Goal: Task Accomplishment & Management: Use online tool/utility

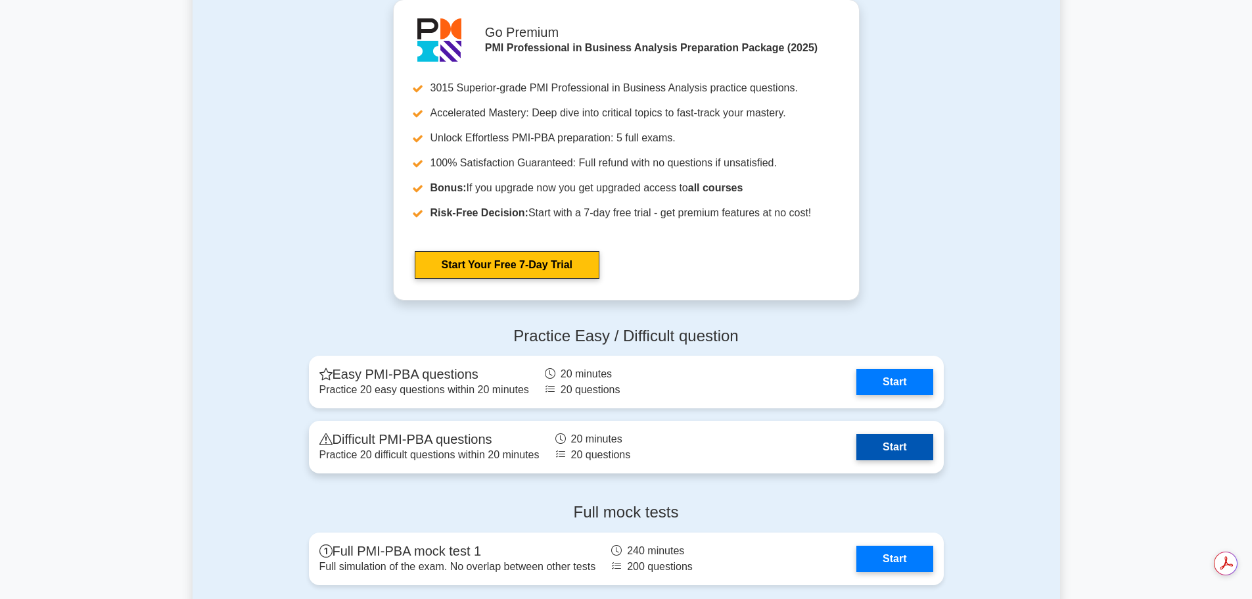
scroll to position [2300, 0]
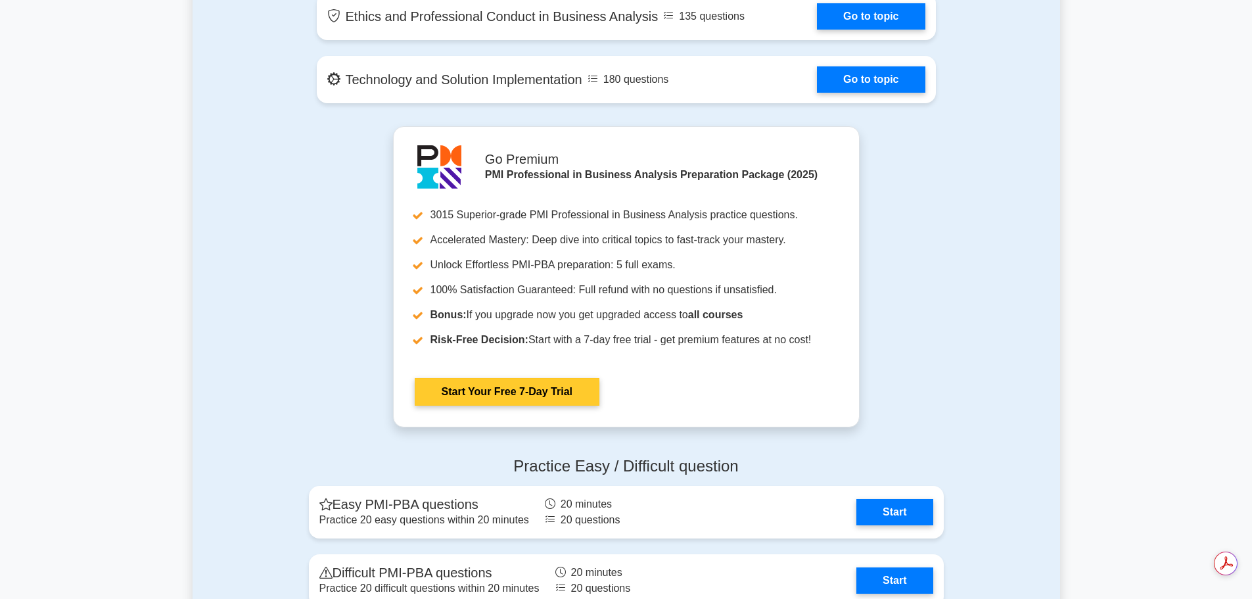
click at [542, 393] on link "Start Your Free 7-Day Trial" at bounding box center [507, 392] width 185 height 28
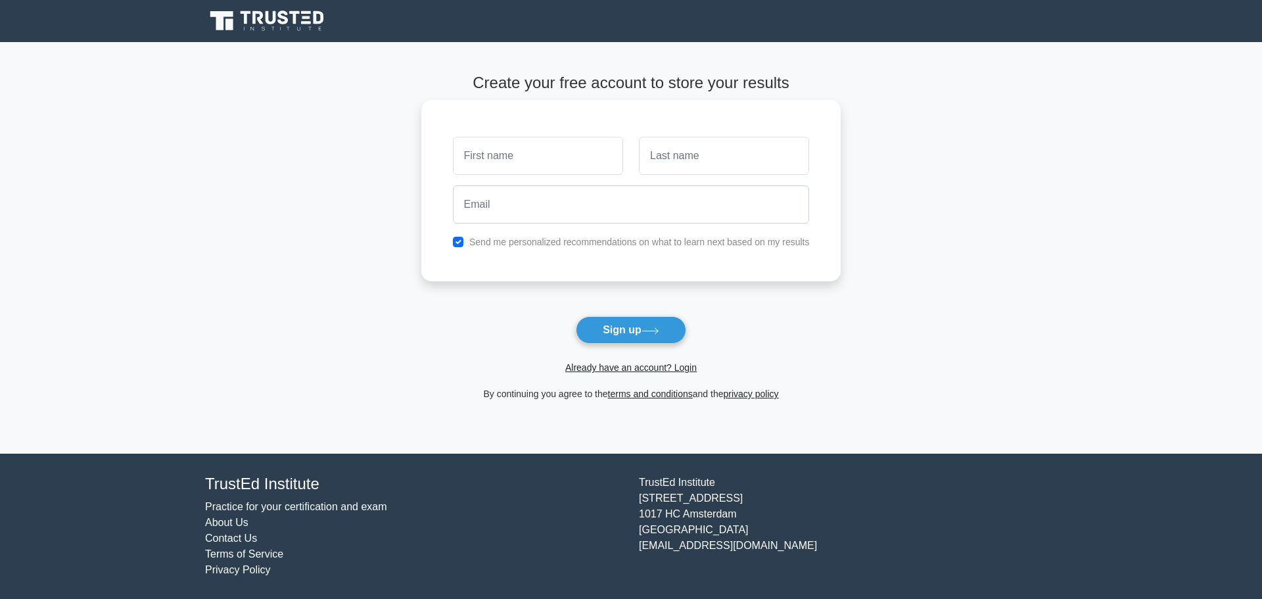
click at [566, 172] on input "text" at bounding box center [538, 156] width 170 height 38
type input "[PERSON_NAME]"
click at [699, 162] on input "text" at bounding box center [724, 156] width 170 height 38
type input "Raghavan"
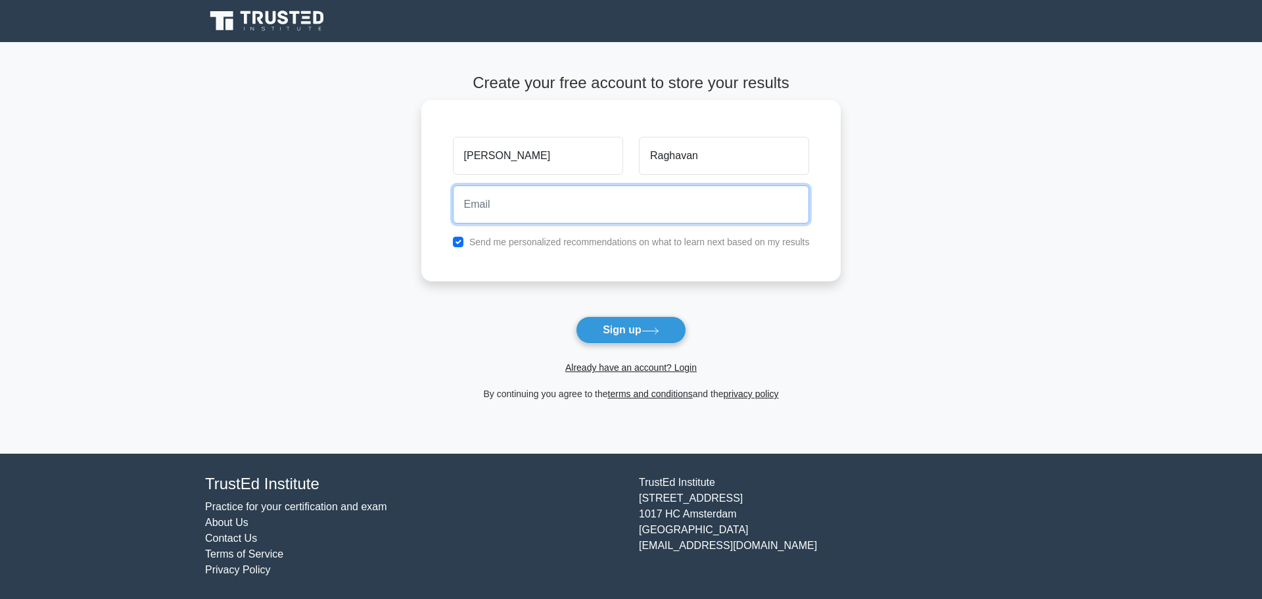
click at [529, 208] on input "email" at bounding box center [631, 204] width 357 height 38
type input "predhilkr@gmail.com"
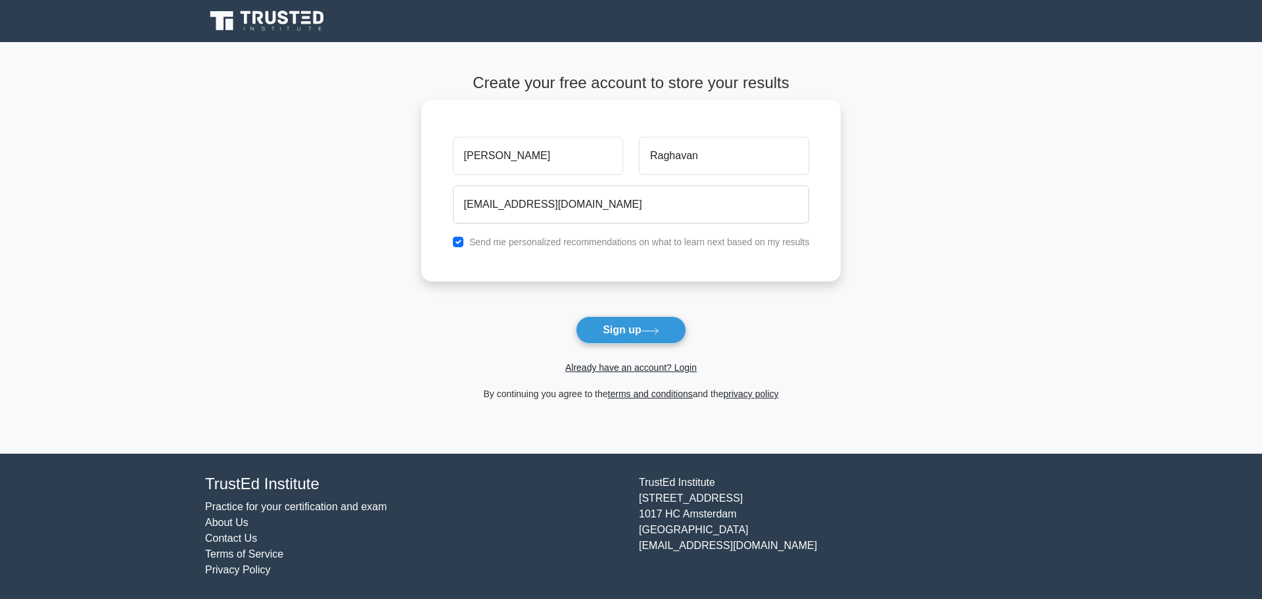
click at [461, 250] on div "Send me personalized recommendations on what to learn next based on my results" at bounding box center [631, 242] width 373 height 16
click at [460, 243] on input "checkbox" at bounding box center [458, 242] width 11 height 11
checkbox input "false"
click at [637, 333] on button "Sign up" at bounding box center [631, 330] width 110 height 28
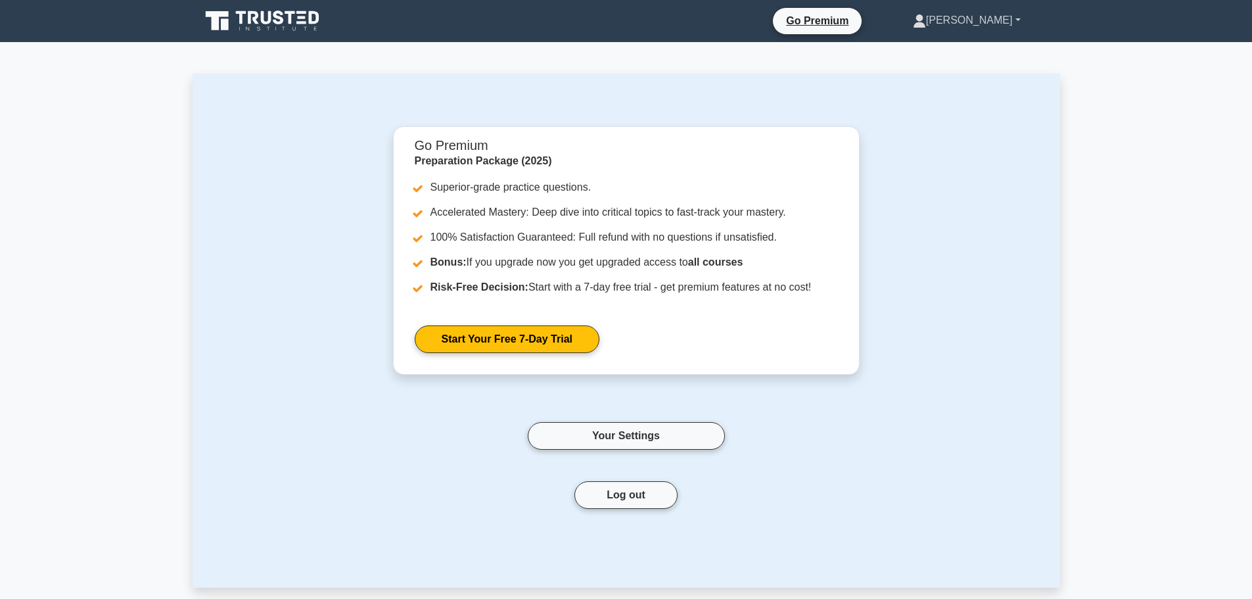
click at [973, 22] on link "[PERSON_NAME]" at bounding box center [966, 20] width 171 height 26
click at [260, 24] on icon at bounding box center [263, 21] width 126 height 25
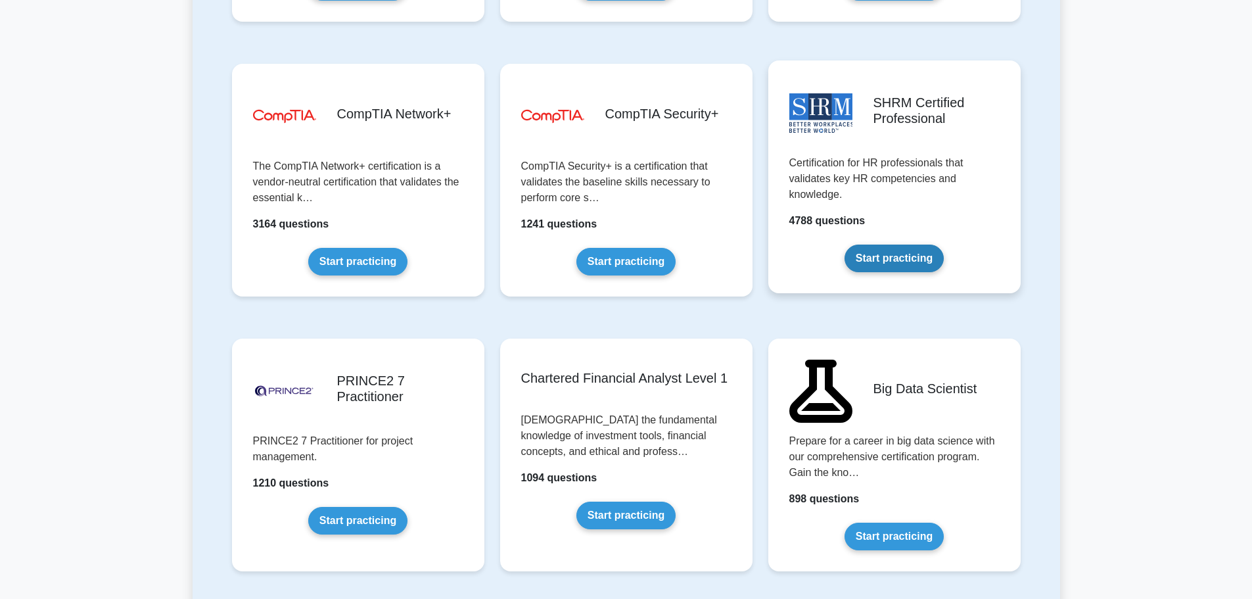
scroll to position [2497, 0]
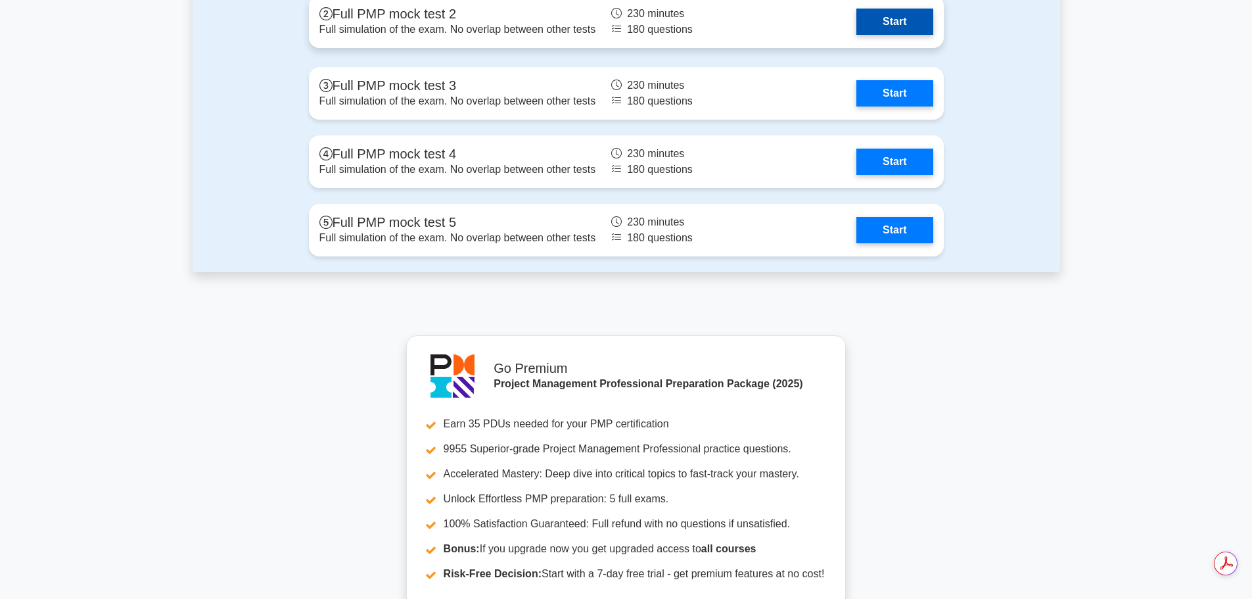
scroll to position [4140, 0]
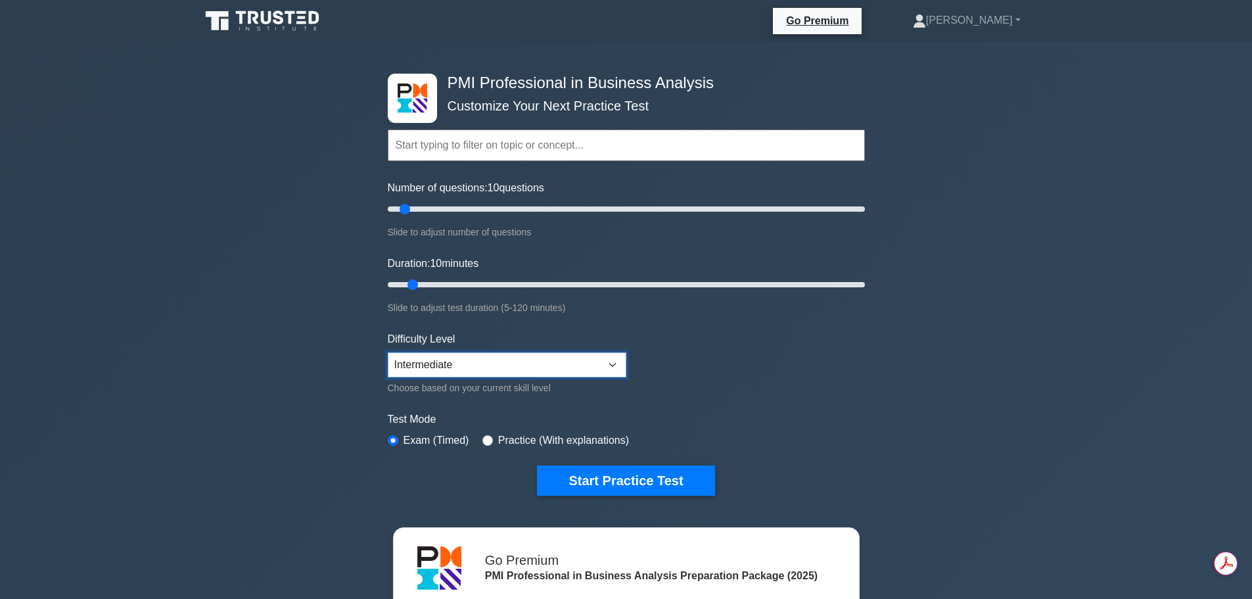
click at [483, 364] on select "Beginner Intermediate Expert" at bounding box center [507, 364] width 239 height 25
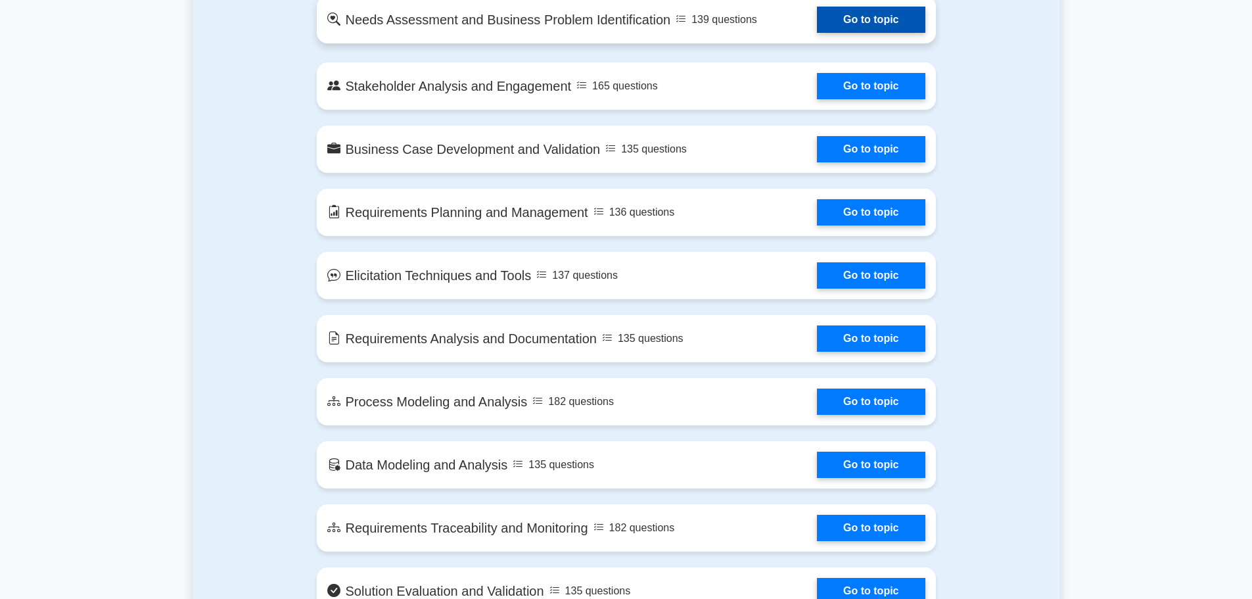
scroll to position [657, 0]
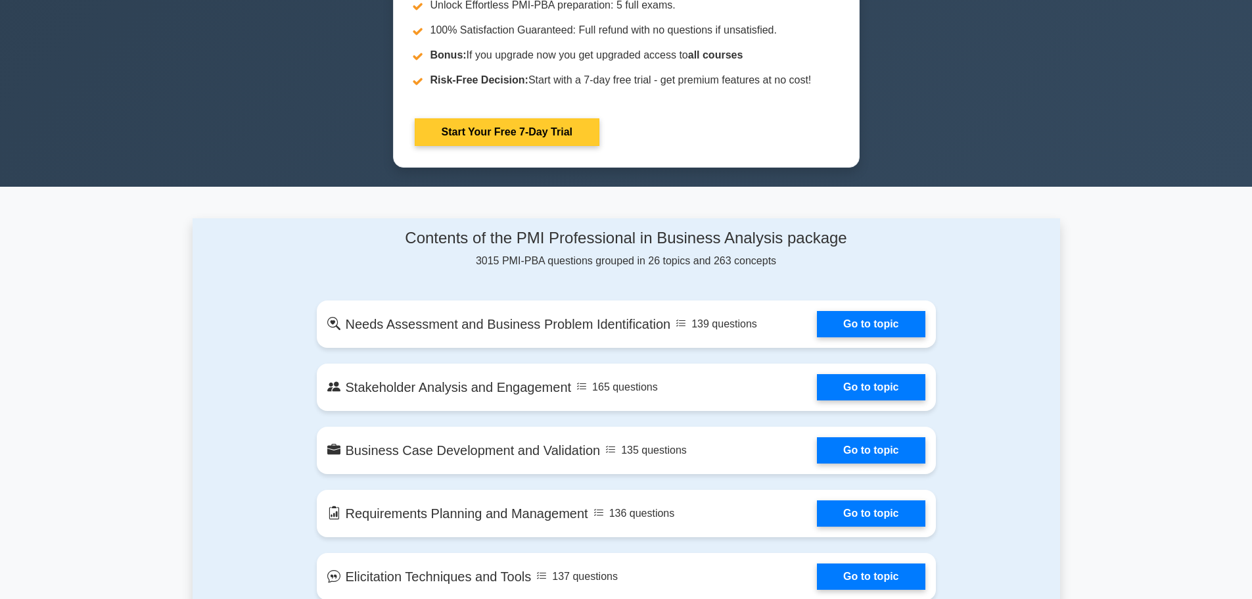
click at [478, 146] on link "Start Your Free 7-Day Trial" at bounding box center [507, 132] width 185 height 28
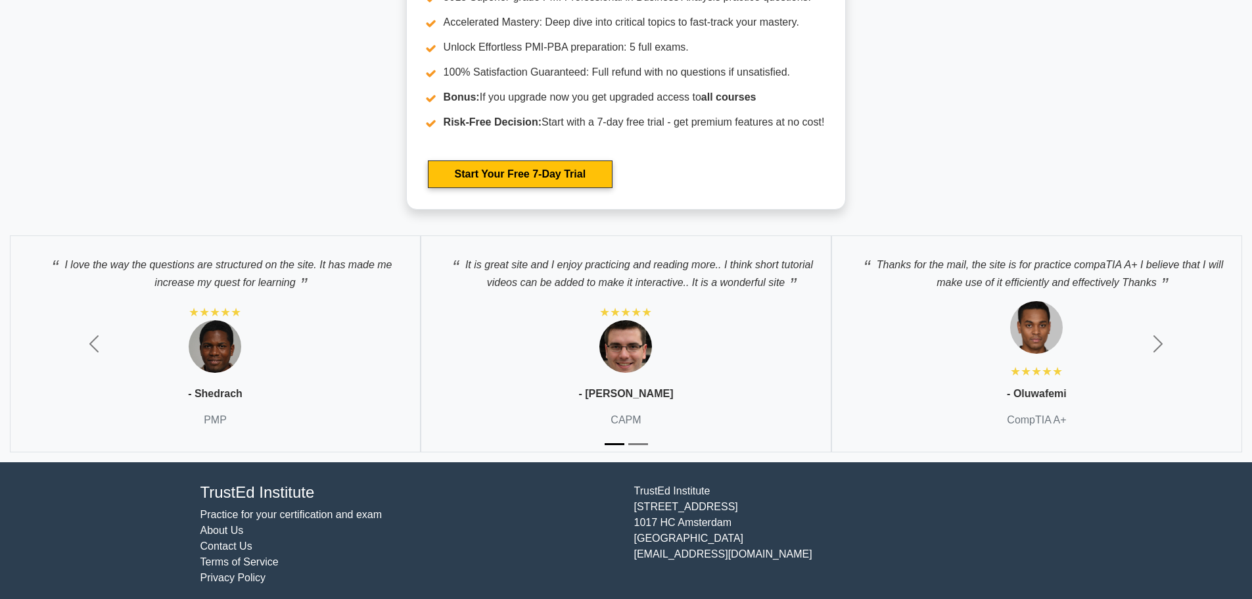
scroll to position [3642, 0]
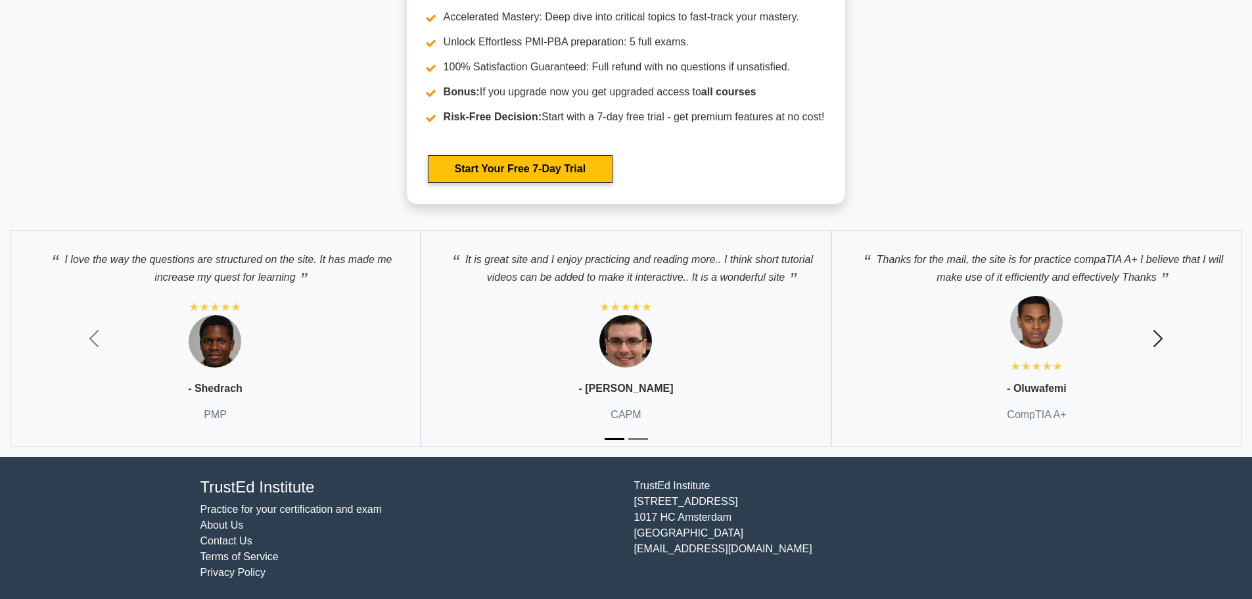
click at [1158, 334] on span "button" at bounding box center [1157, 338] width 21 height 21
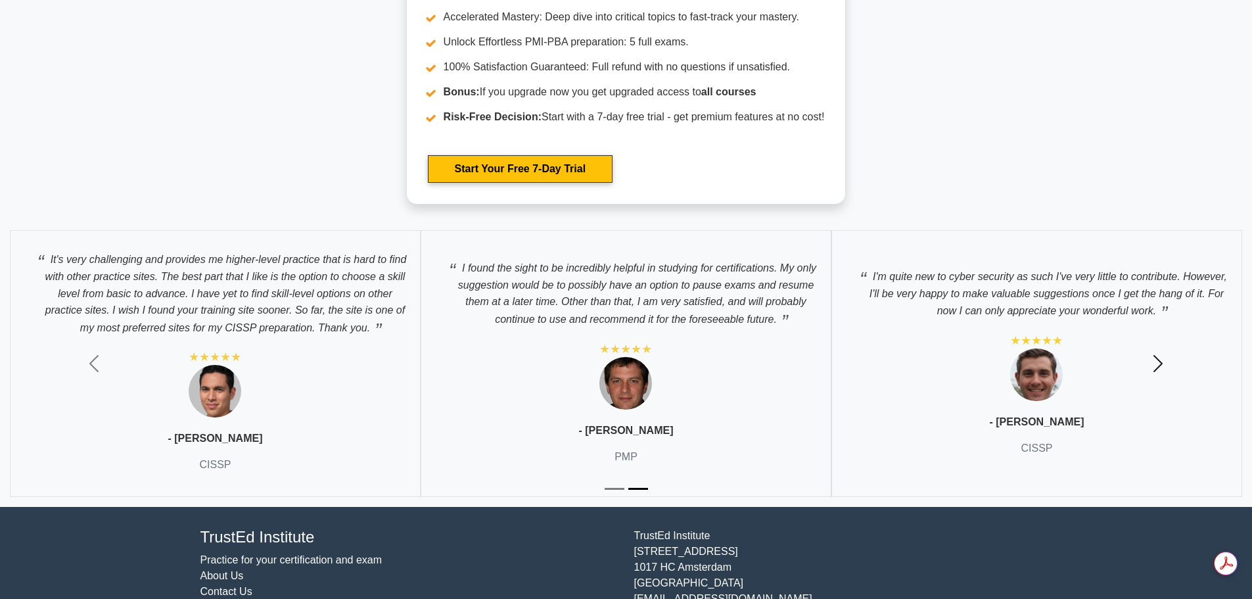
scroll to position [0, 0]
click at [1153, 361] on span "button" at bounding box center [1157, 363] width 21 height 21
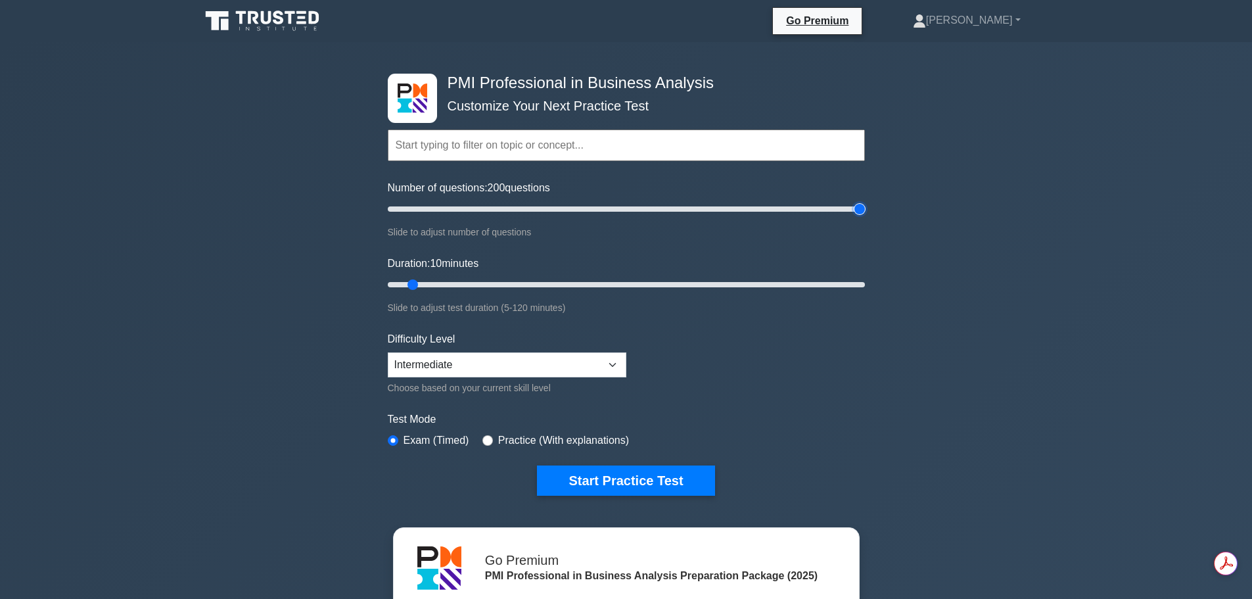
drag, startPoint x: 403, startPoint y: 212, endPoint x: 904, endPoint y: 200, distance: 500.9
type input "200"
click at [865, 201] on input "Number of questions: 200 questions" at bounding box center [626, 209] width 477 height 16
drag, startPoint x: 410, startPoint y: 282, endPoint x: 915, endPoint y: 281, distance: 505.3
click at [865, 281] on input "Duration: 120 minutes" at bounding box center [626, 285] width 477 height 16
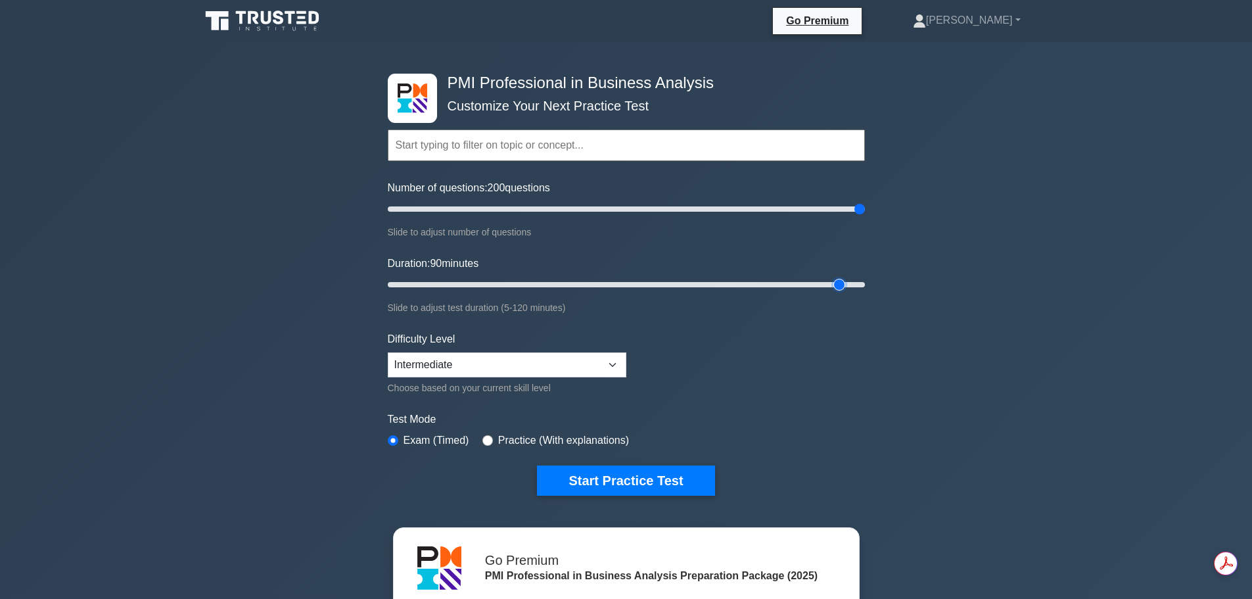
type input "120"
drag, startPoint x: 859, startPoint y: 285, endPoint x: 840, endPoint y: 203, distance: 84.3
click at [865, 277] on input "Duration: 120 minutes" at bounding box center [626, 285] width 477 height 16
drag, startPoint x: 862, startPoint y: 207, endPoint x: 620, endPoint y: 214, distance: 241.9
type input "100"
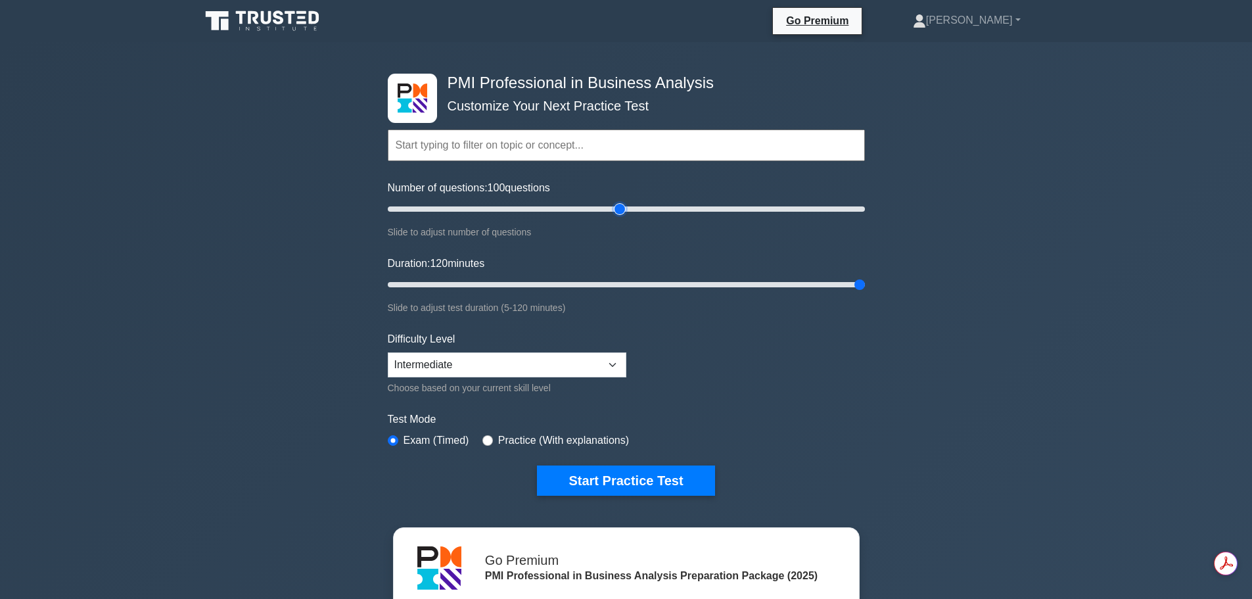
click at [620, 214] on input "Number of questions: 100 questions" at bounding box center [626, 209] width 477 height 16
click at [894, 451] on div "PMI Professional in Business Analysis Customize Your Next Practice Test Topics …" at bounding box center [626, 443] width 1252 height 802
click at [482, 365] on select "Beginner Intermediate Expert" at bounding box center [507, 364] width 239 height 25
